Goal: Task Accomplishment & Management: Complete application form

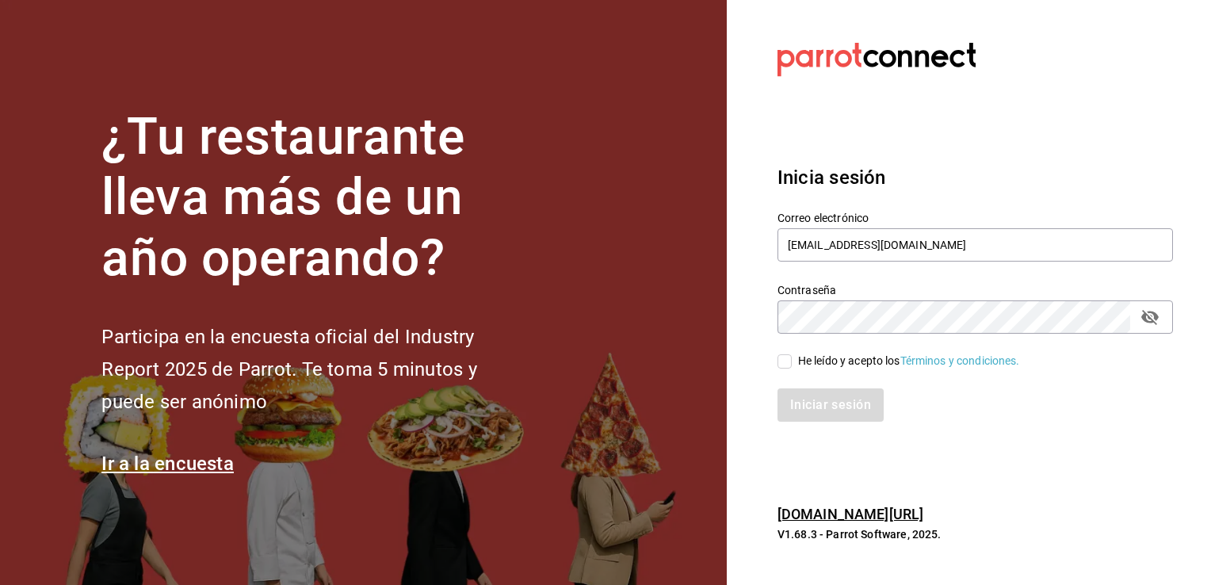
click at [790, 356] on input "He leído y acepto los Términos y condiciones." at bounding box center [784, 361] width 14 height 14
checkbox input "true"
click at [808, 395] on button "Iniciar sesión" at bounding box center [831, 404] width 108 height 33
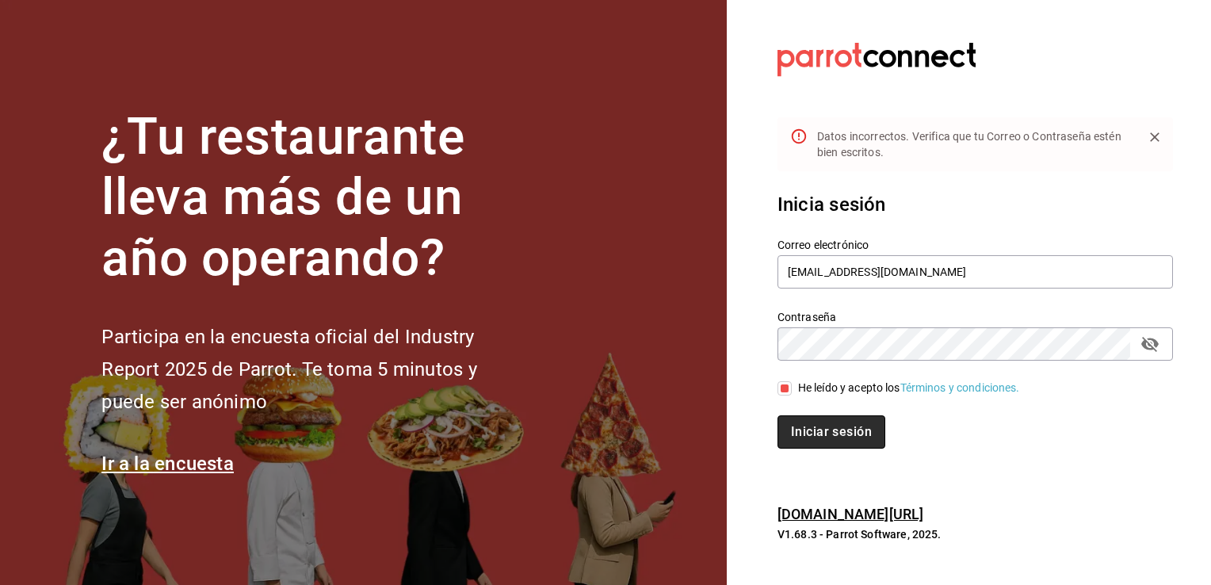
click at [812, 435] on button "Iniciar sesión" at bounding box center [831, 431] width 108 height 33
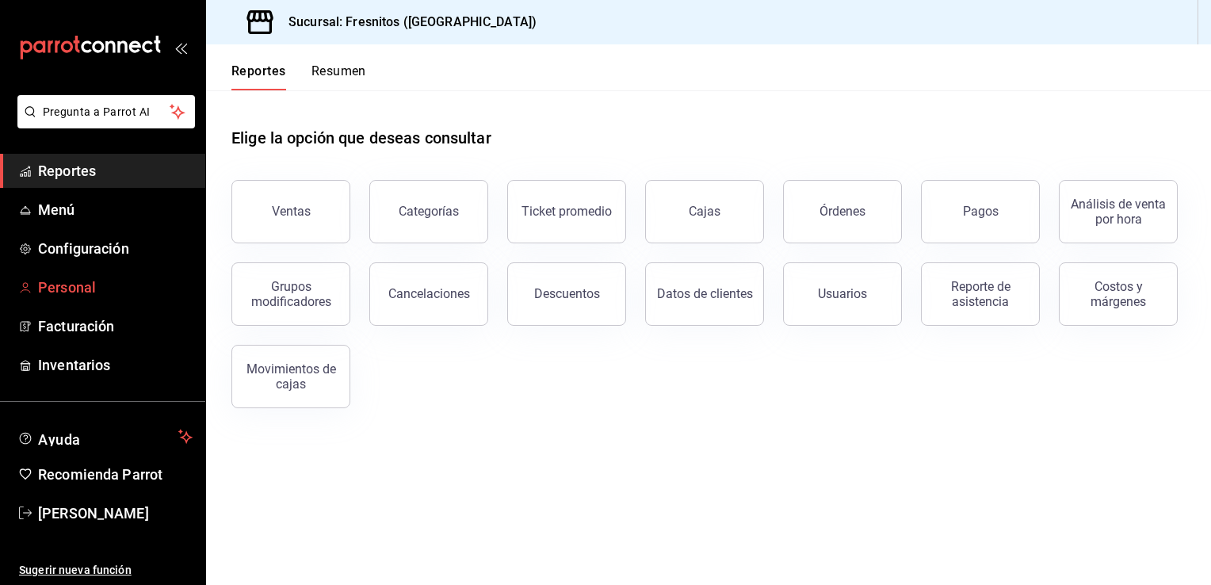
click at [60, 281] on span "Personal" at bounding box center [115, 287] width 155 height 21
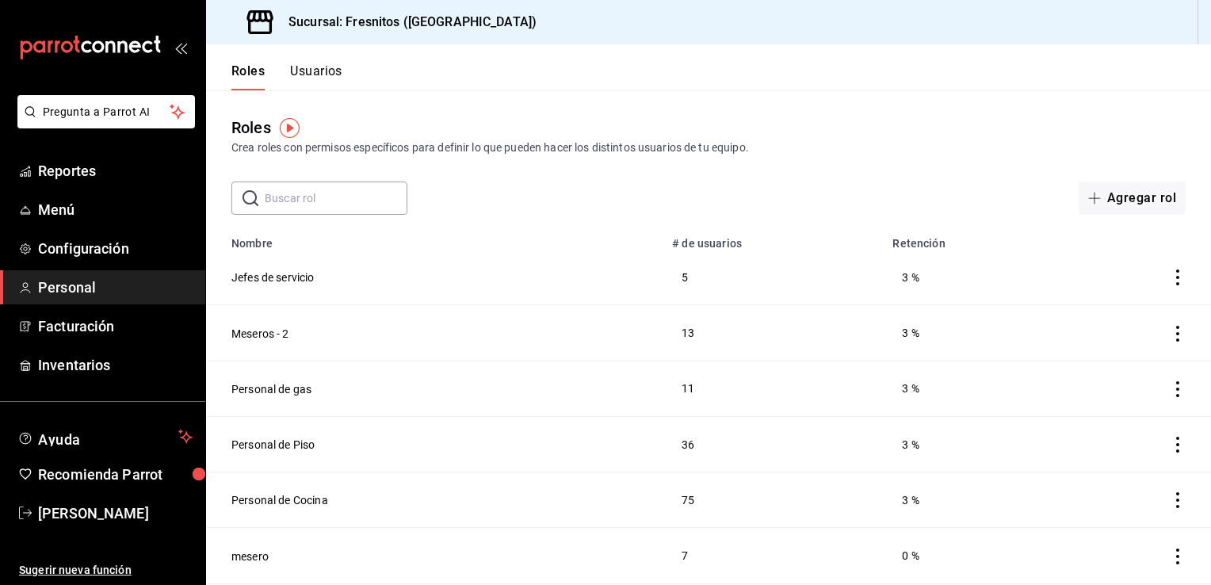
click at [323, 70] on button "Usuarios" at bounding box center [316, 76] width 52 height 27
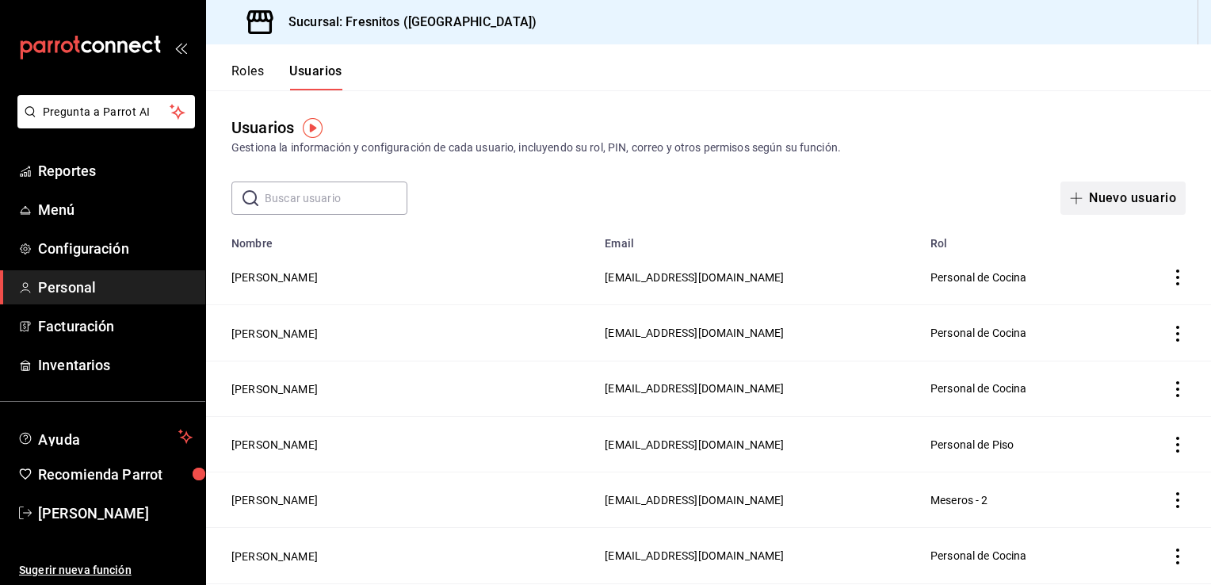
click at [1128, 200] on button "Nuevo usuario" at bounding box center [1122, 197] width 125 height 33
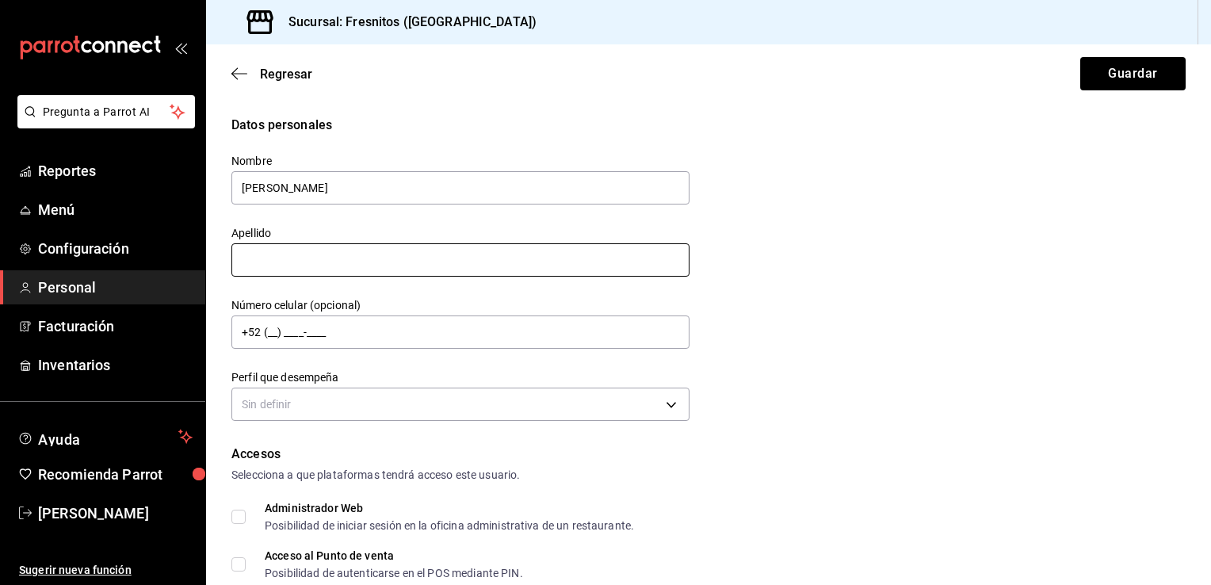
type input "Denice"
click at [468, 263] on input "text" at bounding box center [460, 259] width 458 height 33
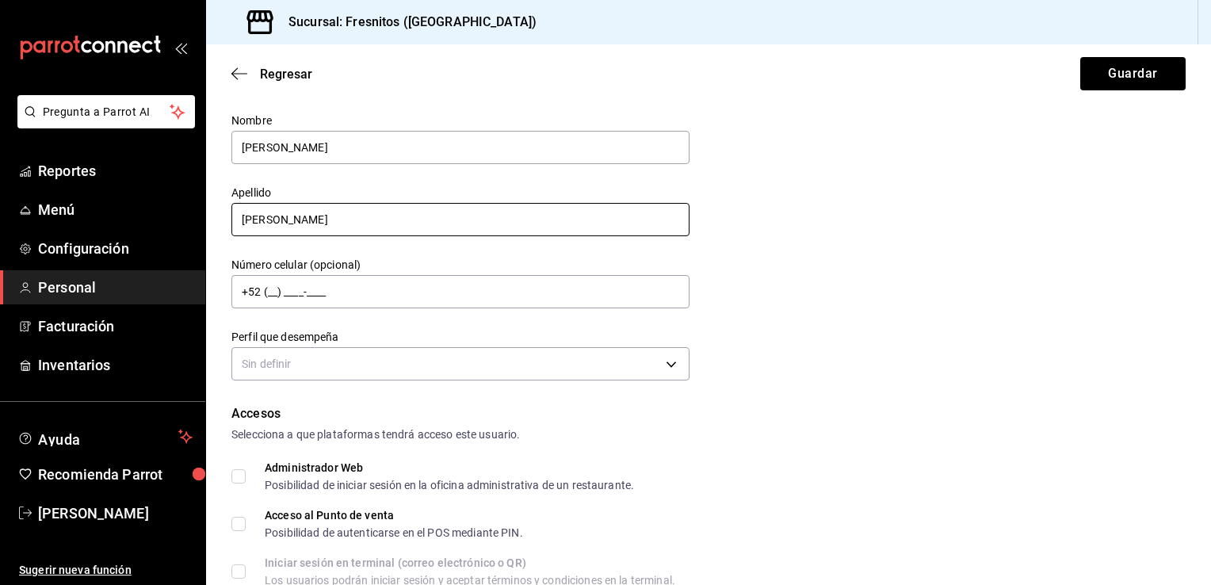
scroll to position [40, 0]
type input "Olivares"
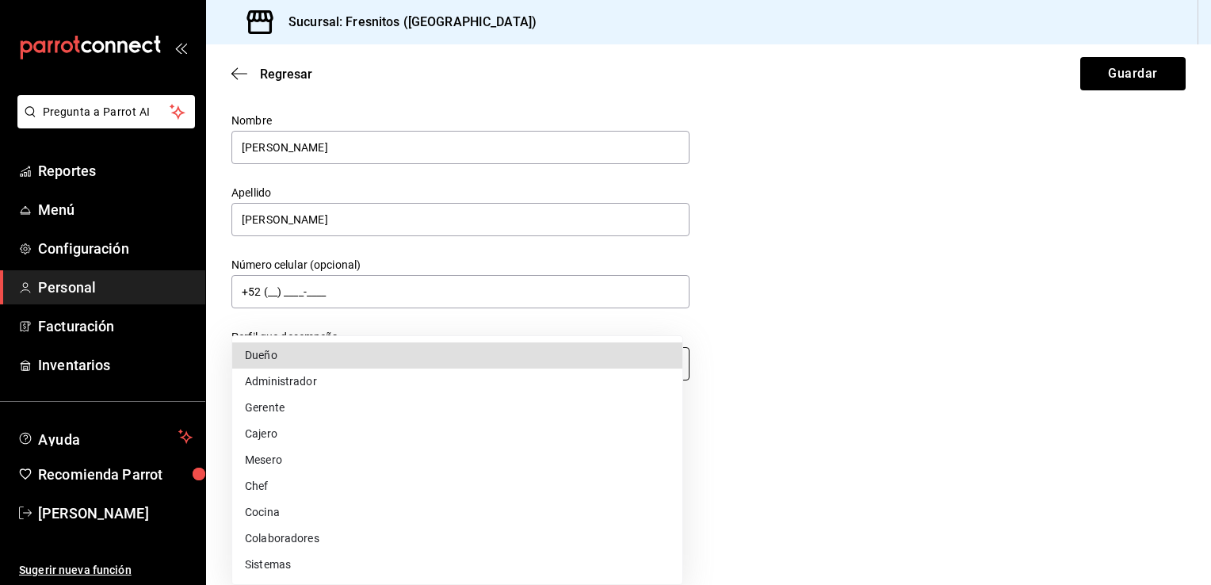
click at [357, 373] on body "Pregunta a Parrot AI Reportes Menú Configuración Personal Facturación Inventari…" at bounding box center [605, 292] width 1211 height 585
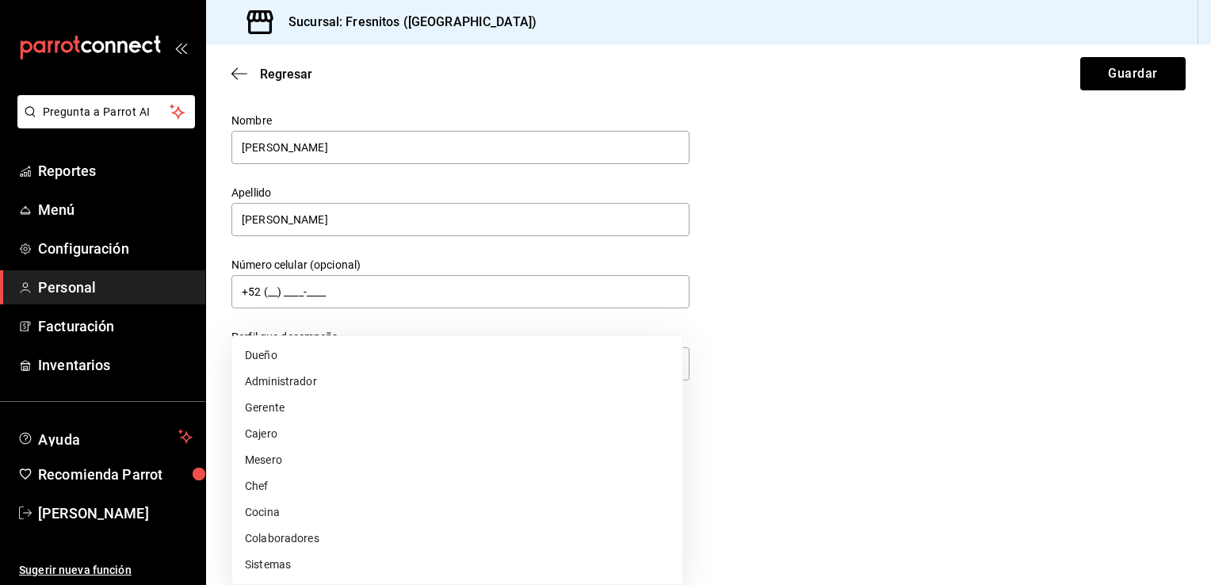
click at [334, 546] on li "Colaboradores" at bounding box center [457, 538] width 450 height 26
type input "STAFF"
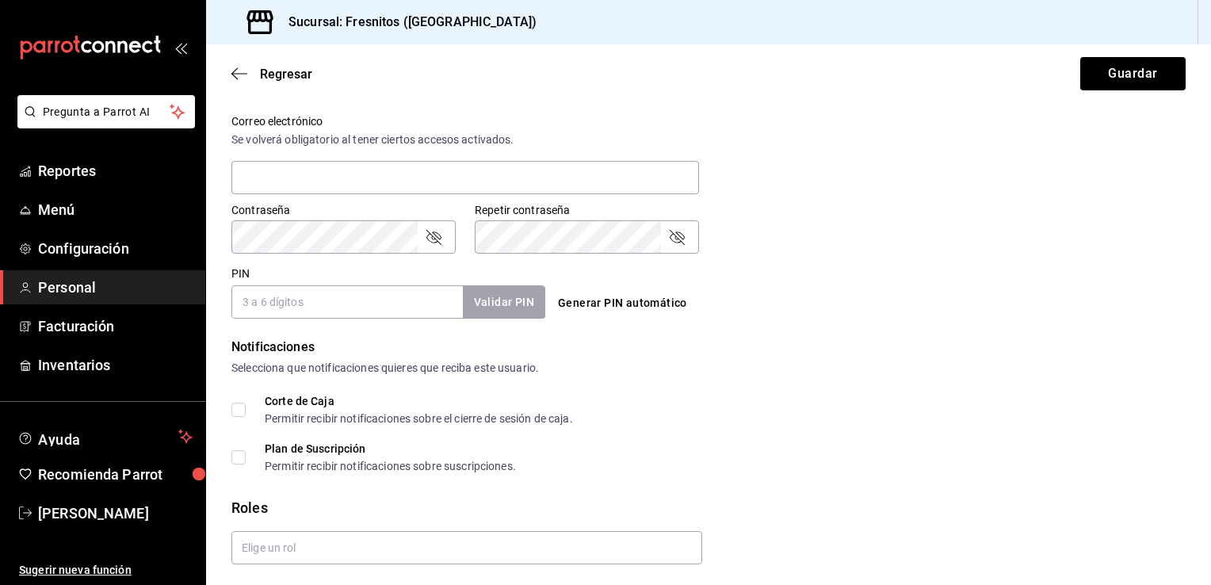
scroll to position [634, 0]
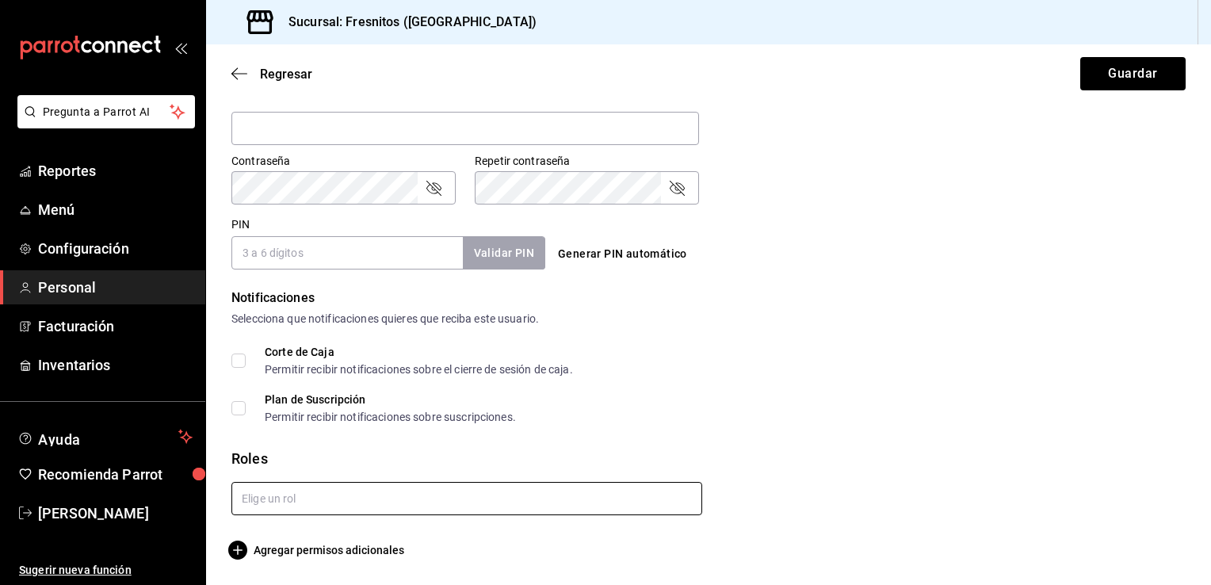
click at [397, 499] on input "text" at bounding box center [466, 498] width 471 height 33
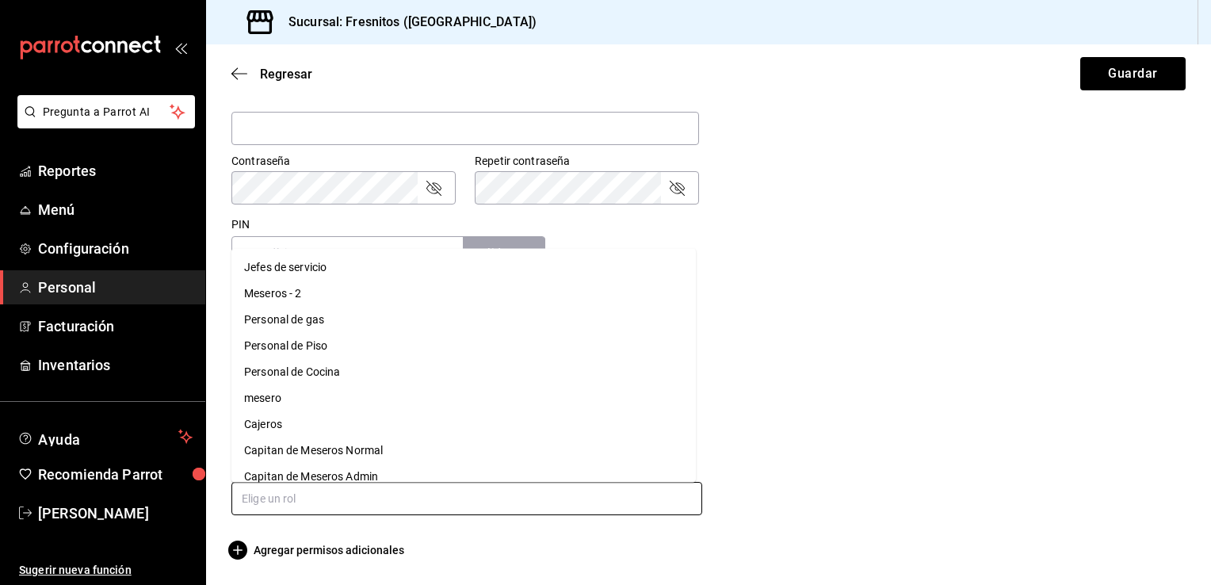
click at [390, 364] on li "Personal de Cocina" at bounding box center [463, 372] width 464 height 26
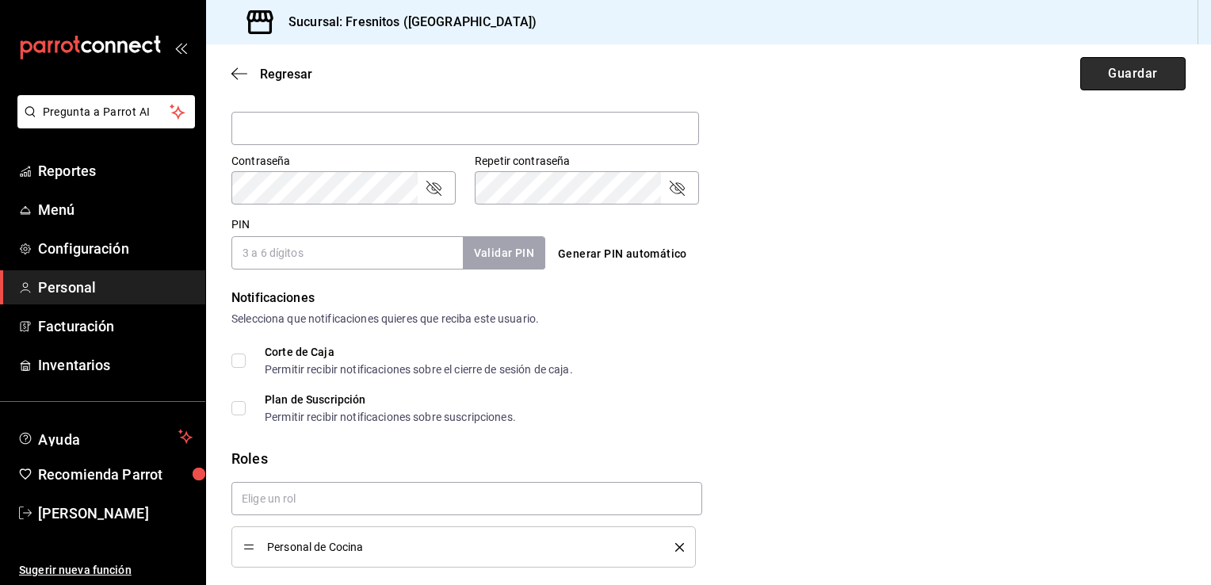
click at [1121, 72] on button "Guardar" at bounding box center [1132, 73] width 105 height 33
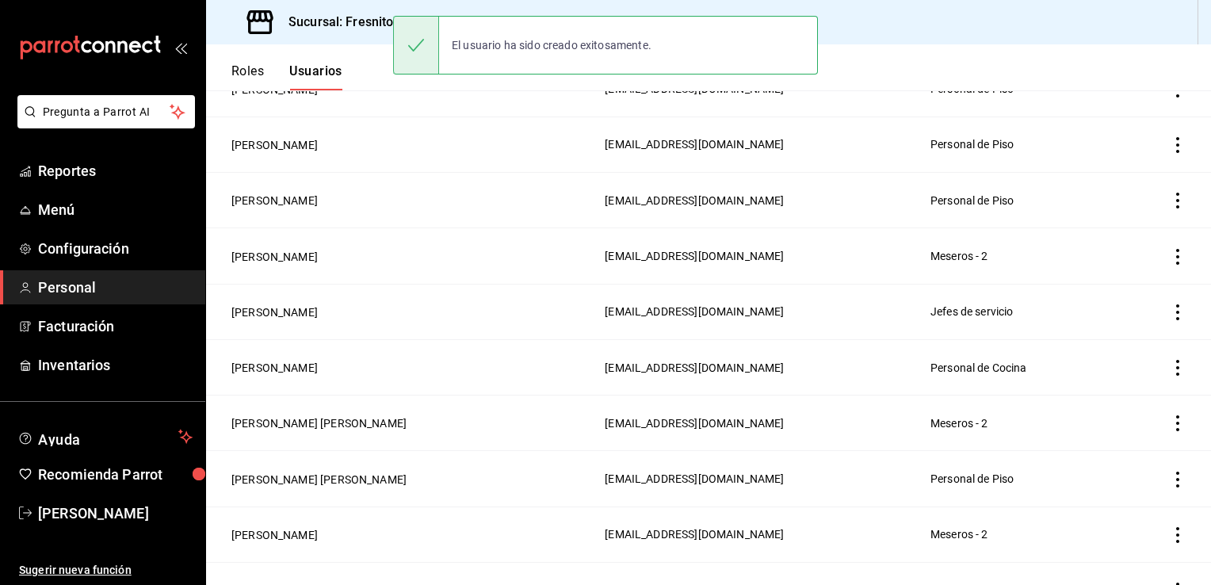
scroll to position [689, 0]
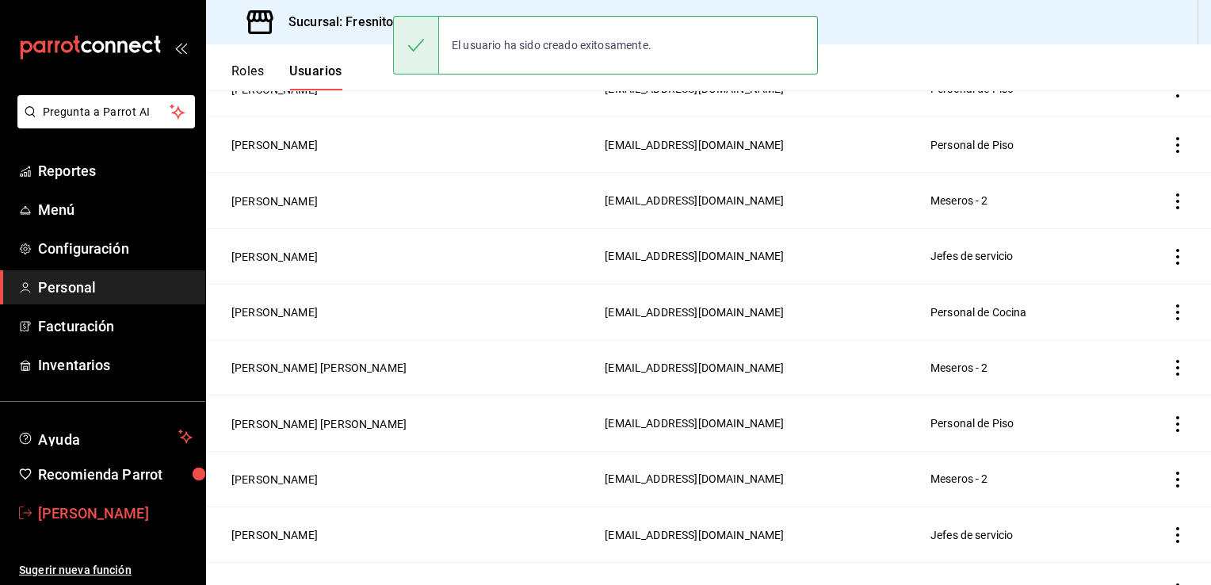
click at [84, 510] on span "Abel Cruz" at bounding box center [115, 512] width 155 height 21
